Goal: Task Accomplishment & Management: Manage account settings

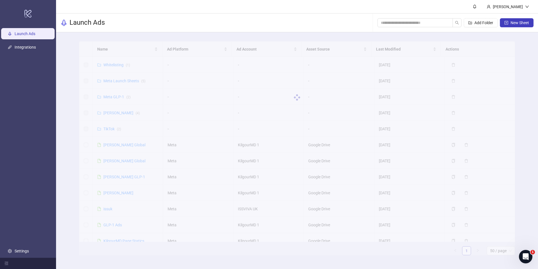
click at [116, 147] on div at bounding box center [297, 97] width 436 height 112
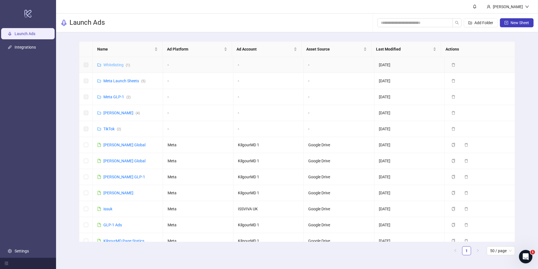
click at [122, 64] on link "Whitelisting ( 1 )" at bounding box center [116, 65] width 27 height 4
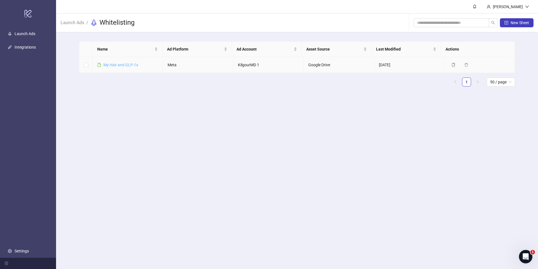
click at [123, 66] on link "​My Hair and GLP-1s" at bounding box center [120, 65] width 35 height 4
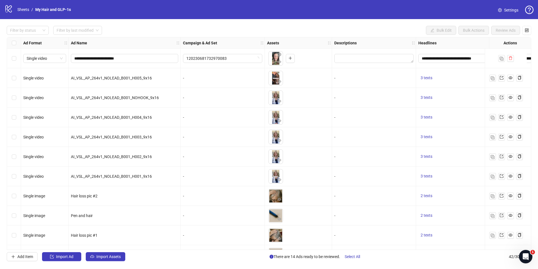
click at [502, 14] on link "Settings" at bounding box center [508, 10] width 29 height 9
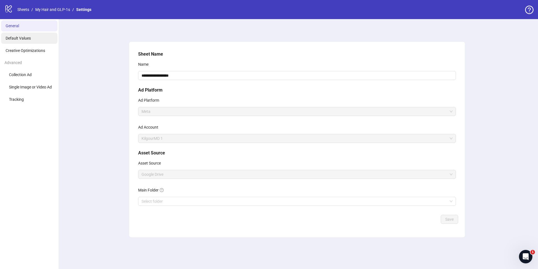
click at [31, 41] on li "Default Values" at bounding box center [29, 38] width 56 height 11
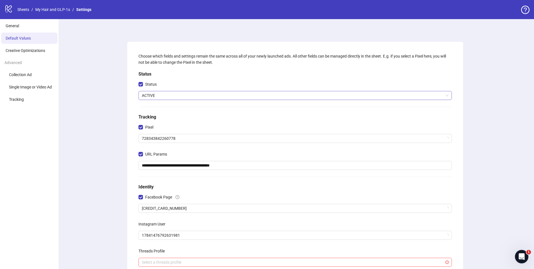
click at [184, 96] on span "ACTIVE" at bounding box center [295, 95] width 307 height 8
click at [98, 94] on div "**********" at bounding box center [295, 186] width 478 height 335
click at [64, 10] on link "​My Hair and GLP-1s" at bounding box center [52, 9] width 37 height 6
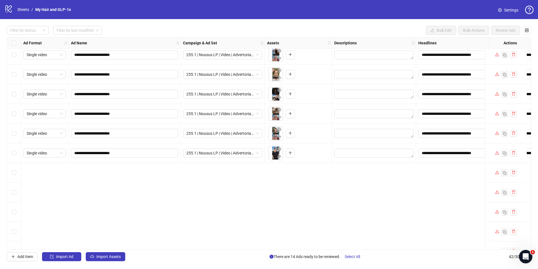
scroll to position [457, 0]
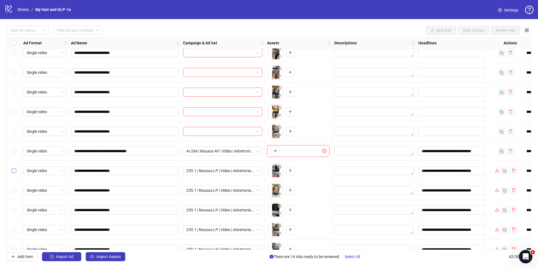
click at [12, 173] on label "Select row 30" at bounding box center [14, 170] width 4 height 6
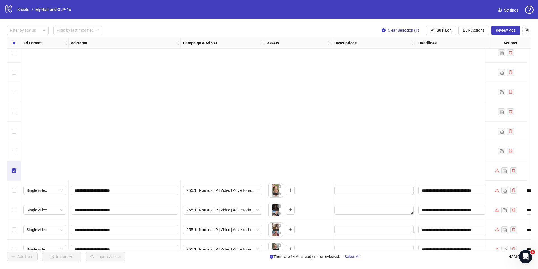
scroll to position [626, 0]
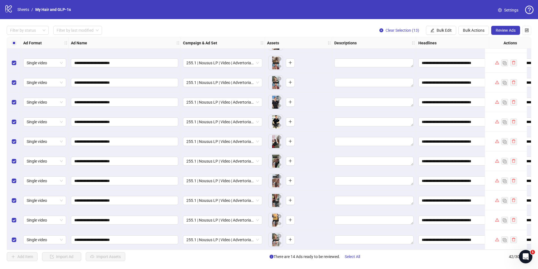
click at [505, 25] on div "**********" at bounding box center [269, 143] width 538 height 248
click at [498, 119] on icon "warning" at bounding box center [497, 121] width 4 height 4
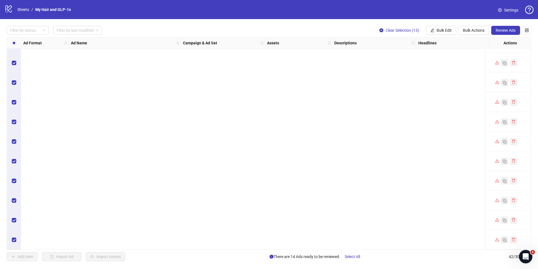
scroll to position [340, 0]
